Goal: Book appointment/travel/reservation

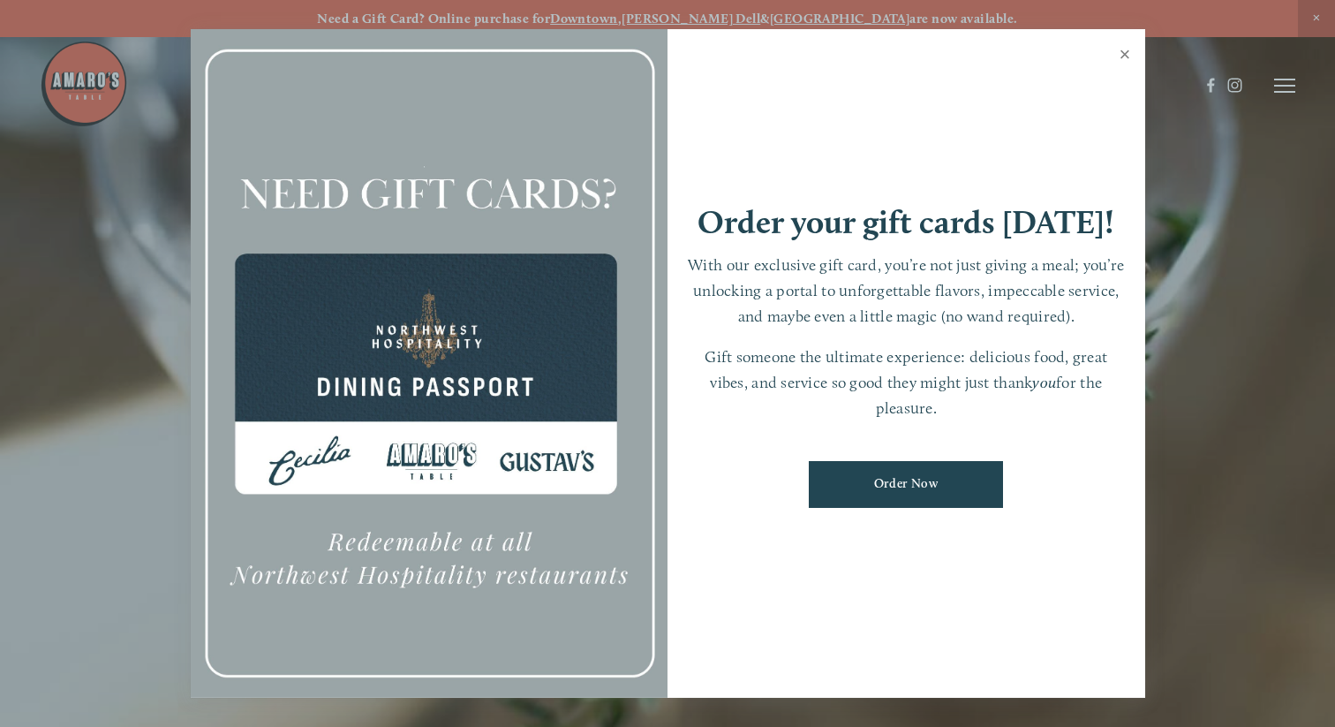
click at [1130, 49] on link "Close" at bounding box center [1125, 56] width 34 height 49
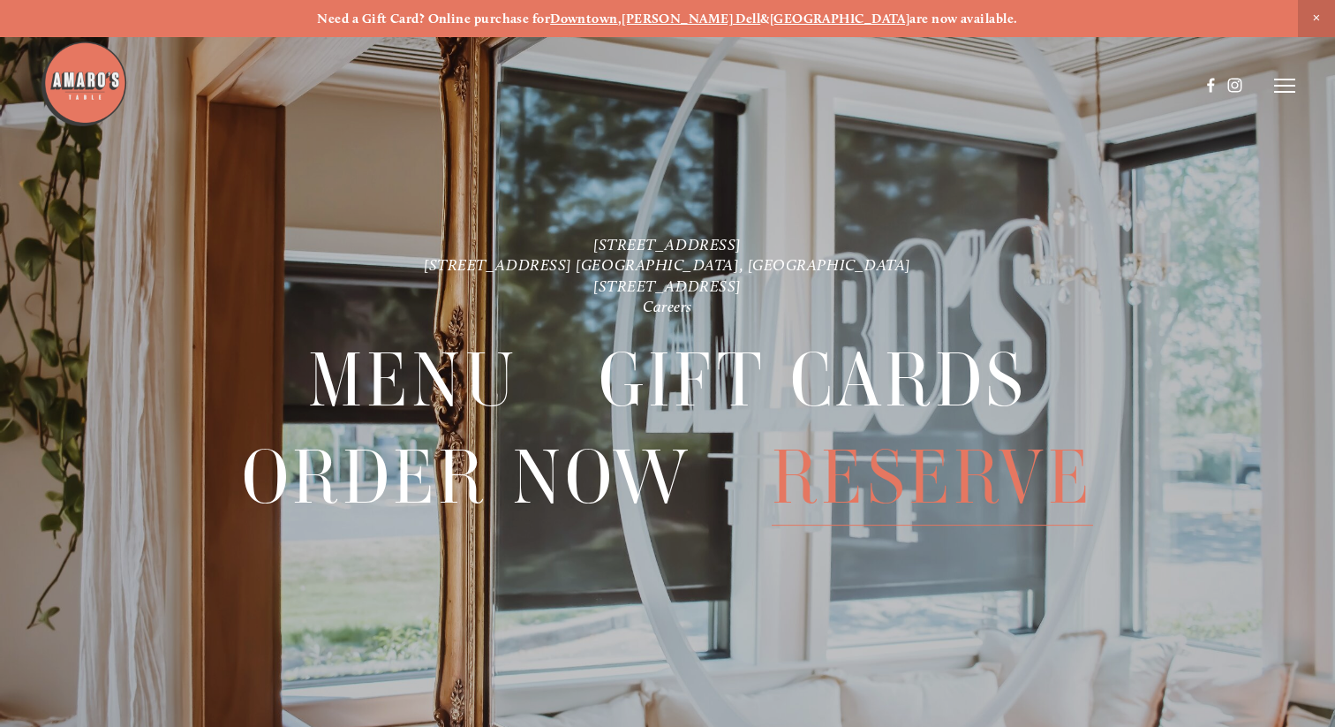
scroll to position [37, 0]
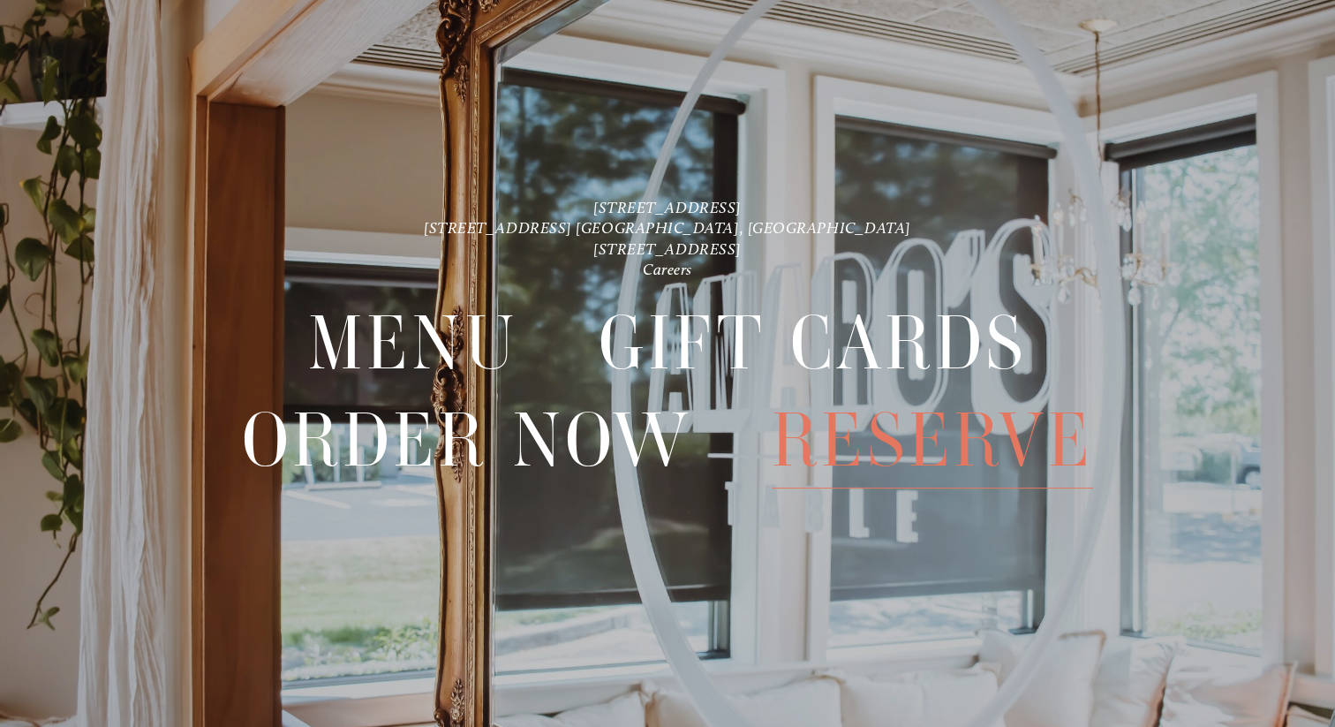
click at [879, 428] on span "Reserve" at bounding box center [932, 440] width 321 height 96
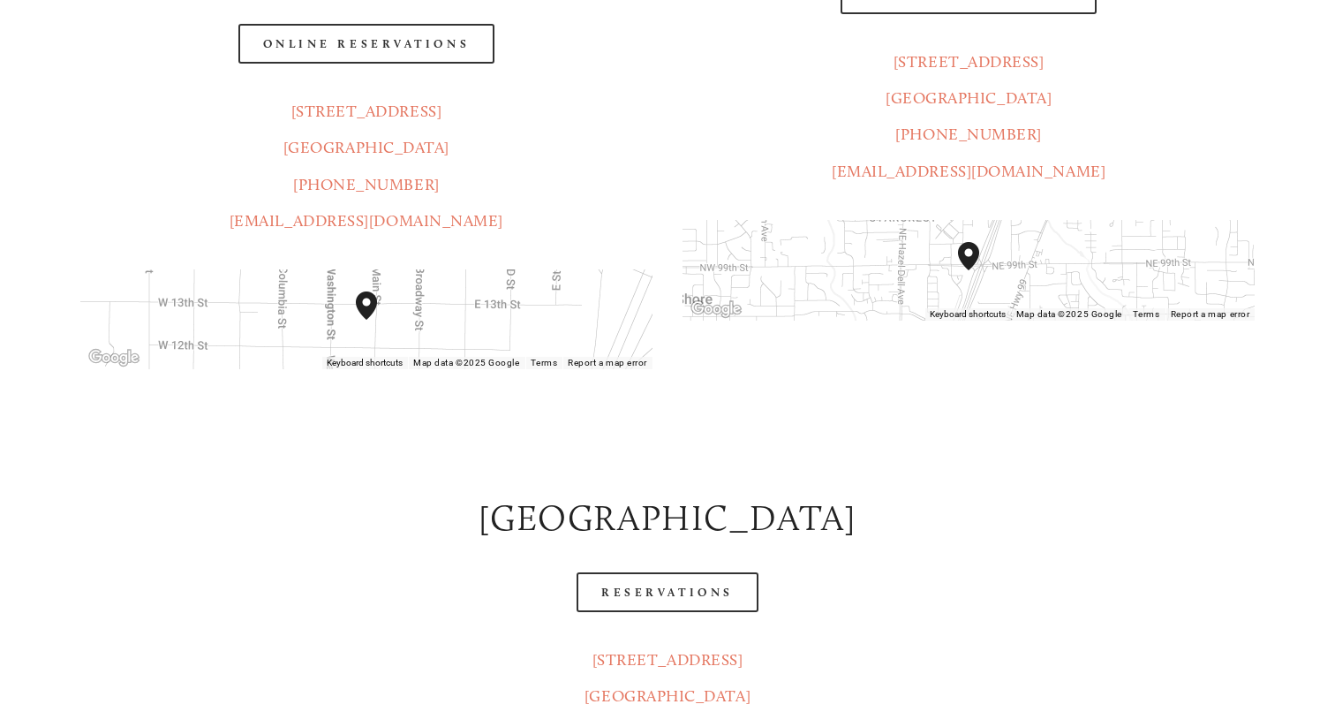
scroll to position [665, 0]
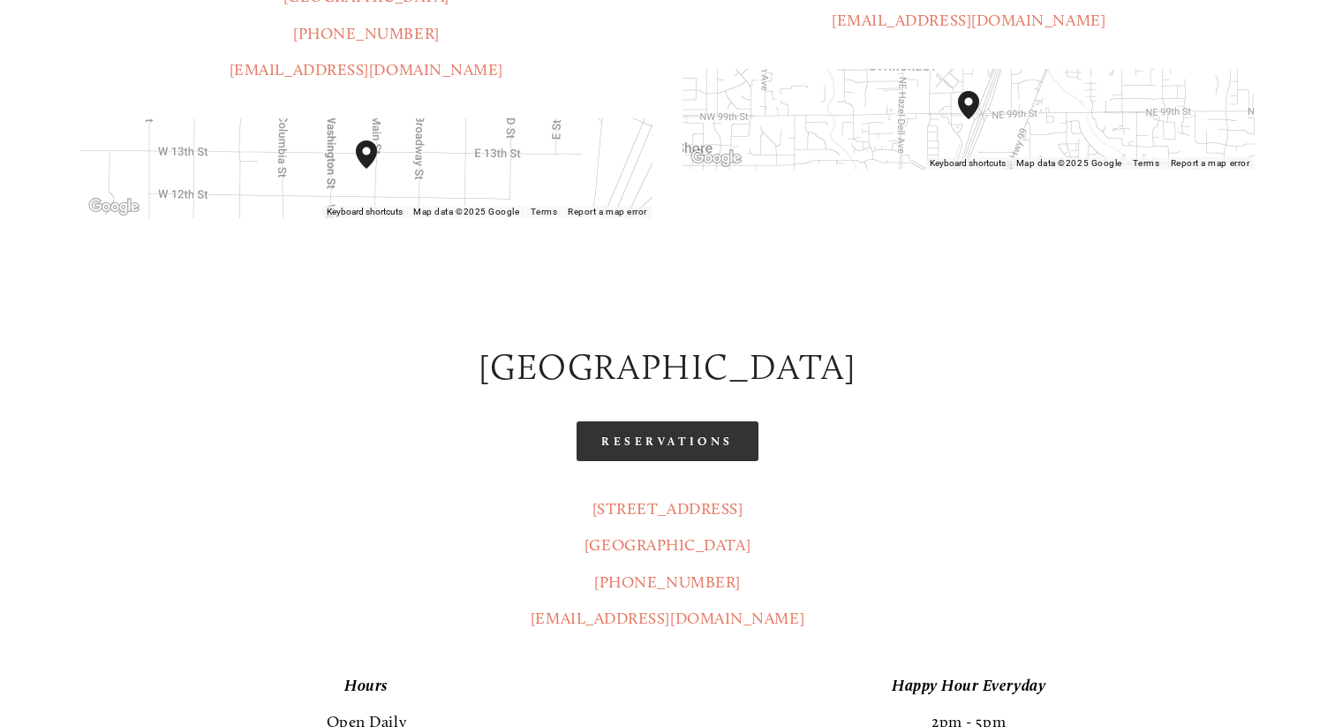
click at [655, 421] on link "Reservations" at bounding box center [668, 441] width 182 height 40
click at [678, 421] on link "Reservations" at bounding box center [668, 441] width 182 height 40
